Goal: Check status

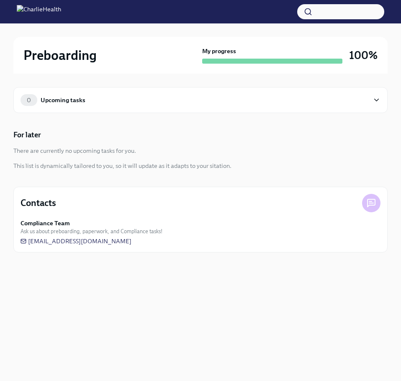
click at [26, 14] on img at bounding box center [39, 11] width 44 height 13
